Goal: Find specific page/section: Find specific page/section

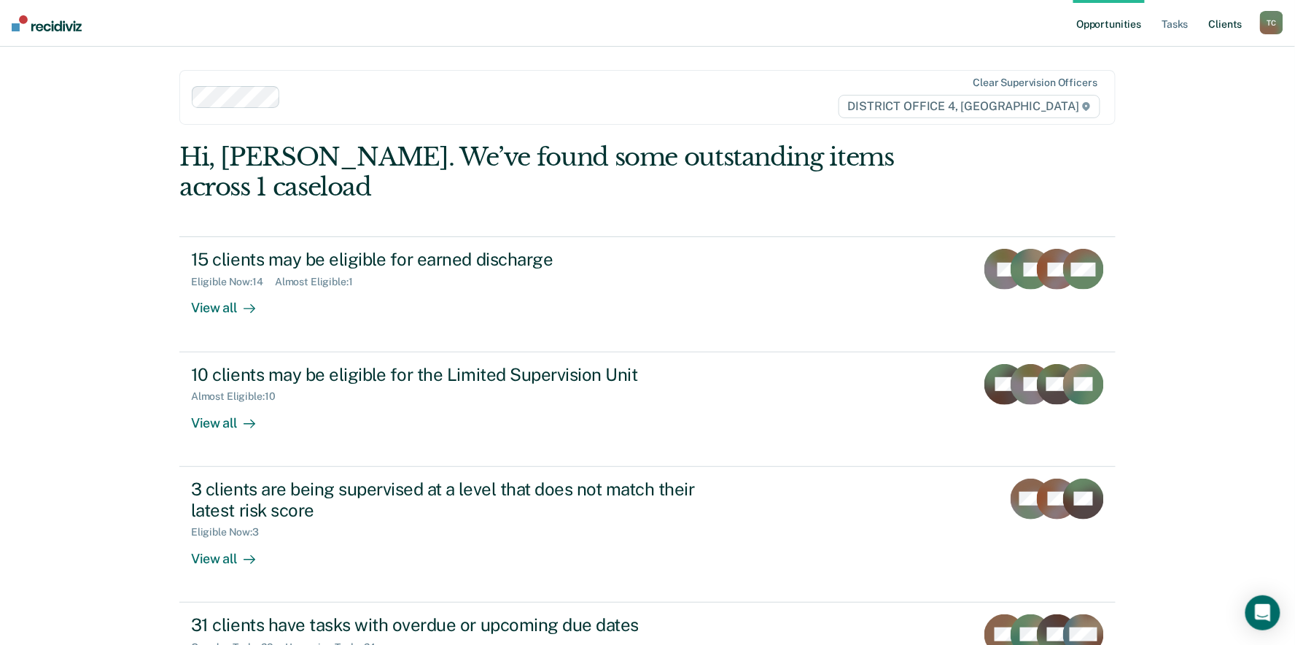
click at [1236, 27] on link "Client s" at bounding box center [1225, 23] width 39 height 47
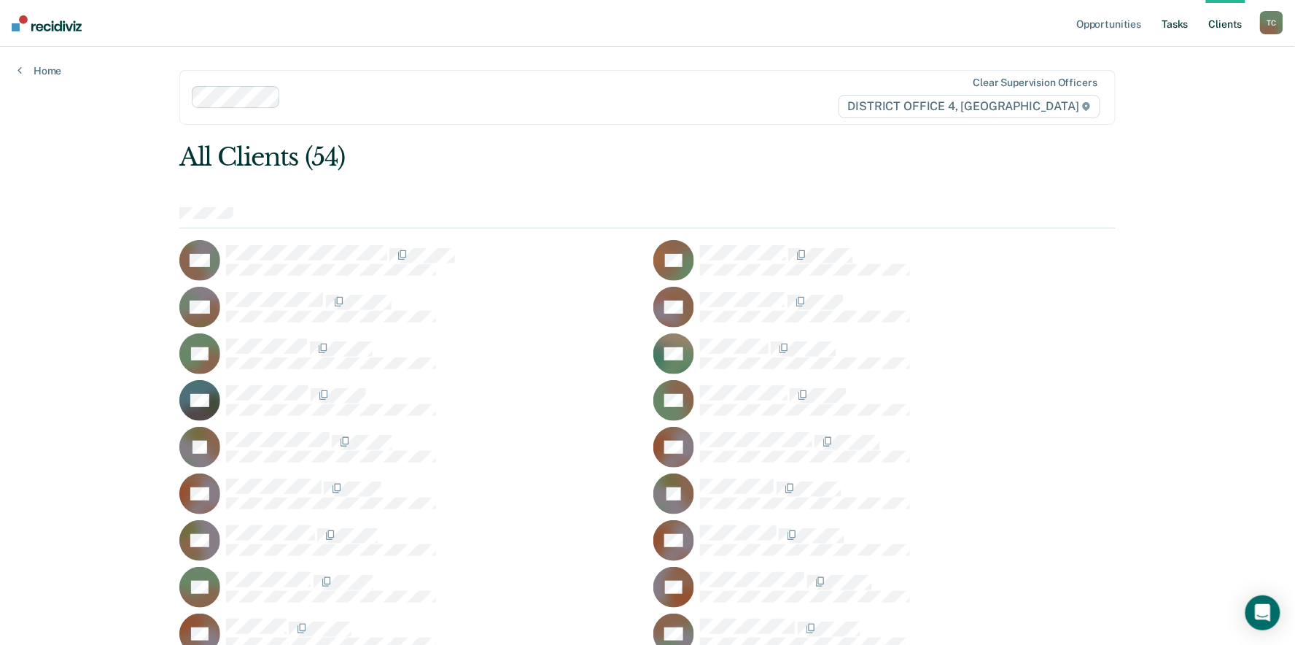
click at [1171, 28] on link "Tasks" at bounding box center [1176, 23] width 32 height 47
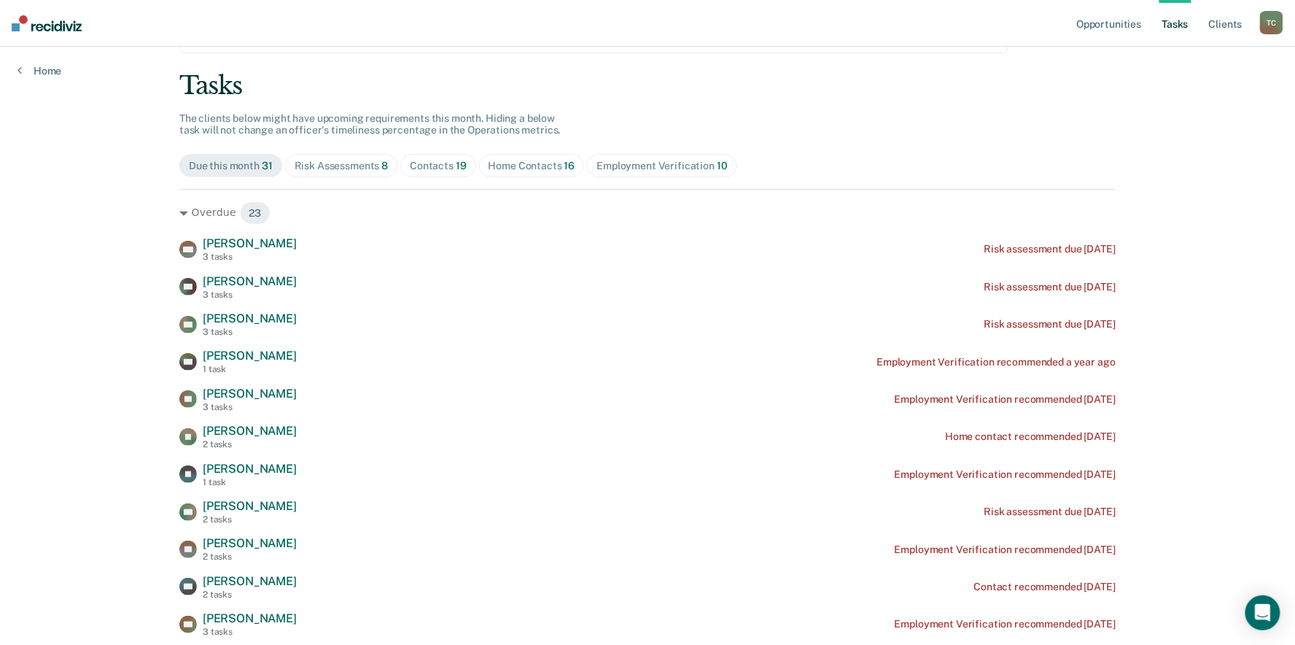
scroll to position [243, 0]
